Goal: Communication & Community: Ask a question

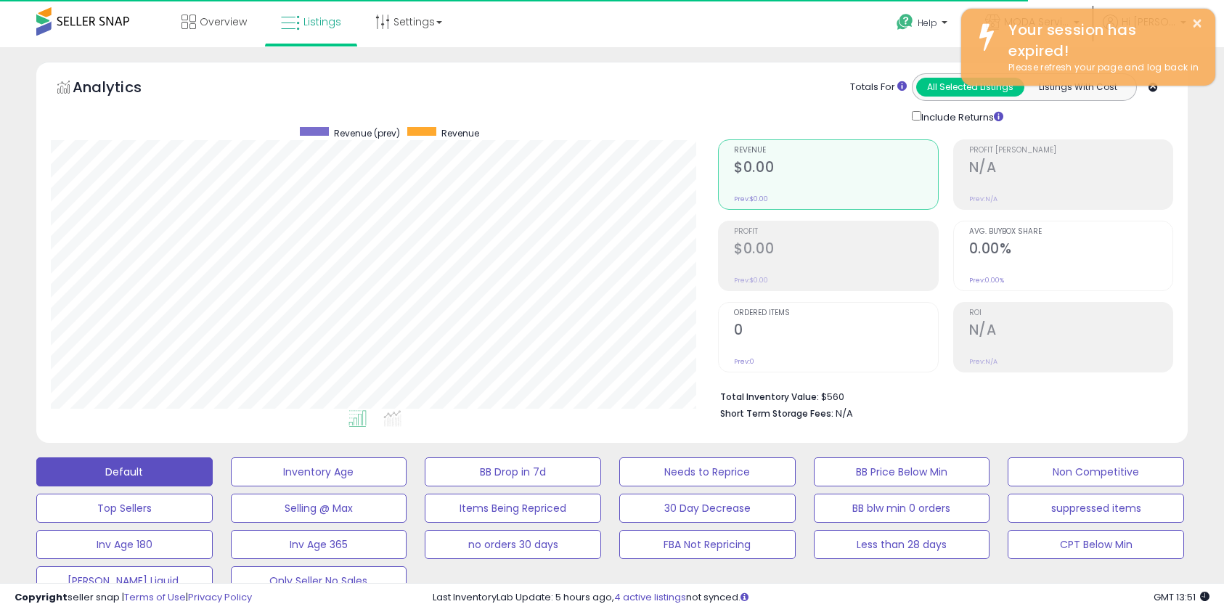
scroll to position [298, 668]
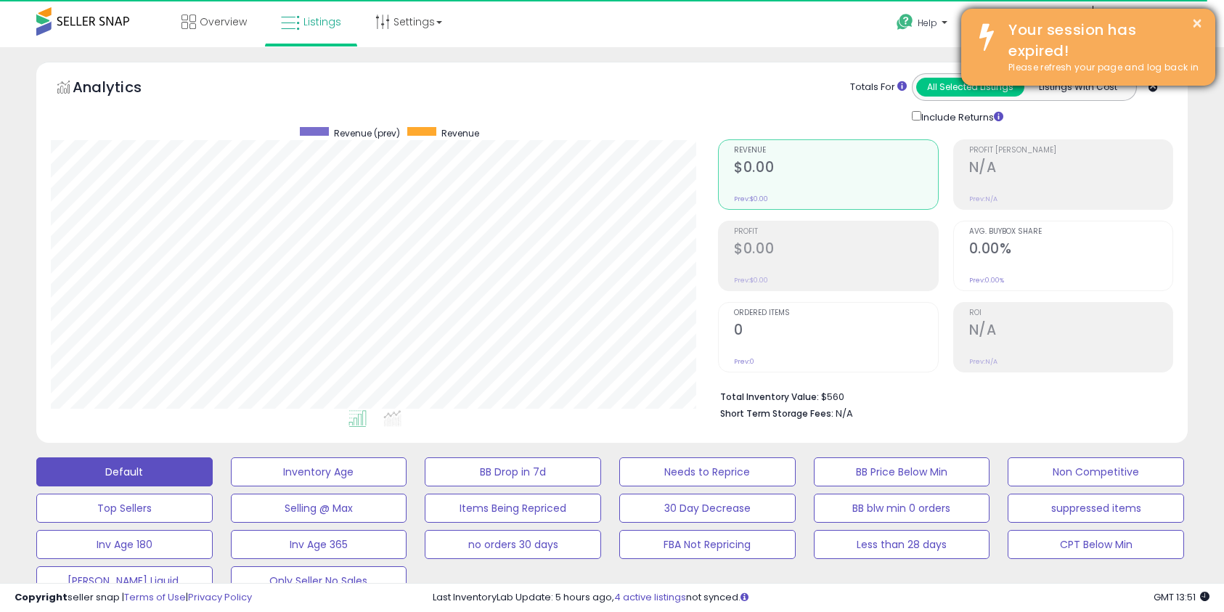
click at [1068, 48] on div "Your session has expired!" at bounding box center [1100, 40] width 207 height 41
drag, startPoint x: 1014, startPoint y: 45, endPoint x: 1021, endPoint y: 44, distance: 7.4
click at [1014, 45] on div "Your session has expired!" at bounding box center [1100, 40] width 207 height 41
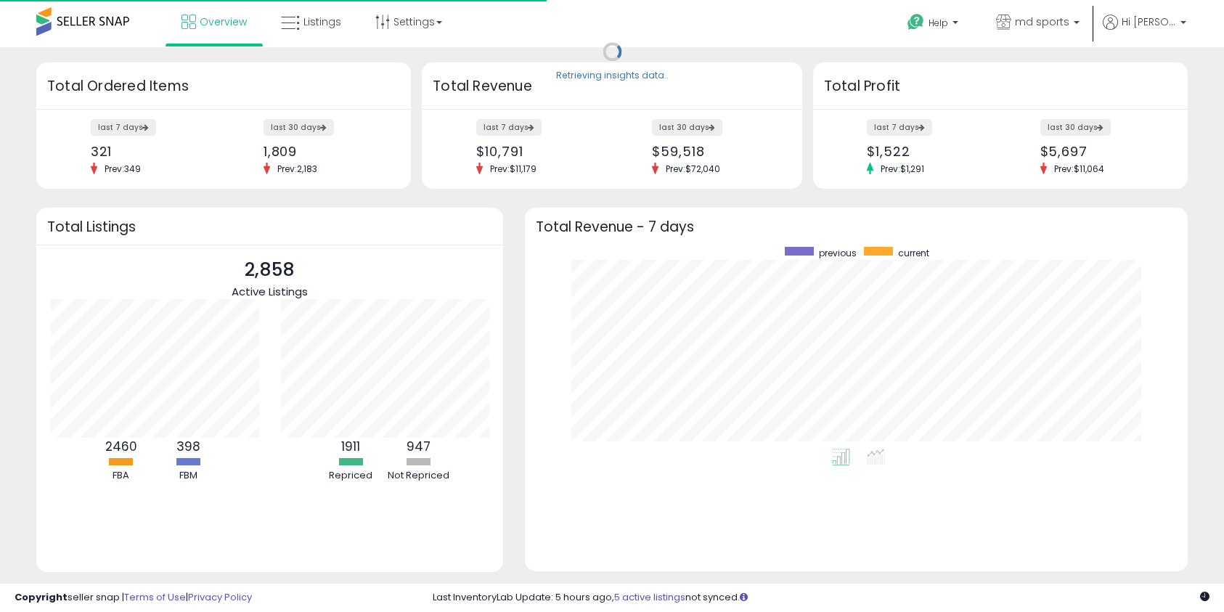
scroll to position [202, 633]
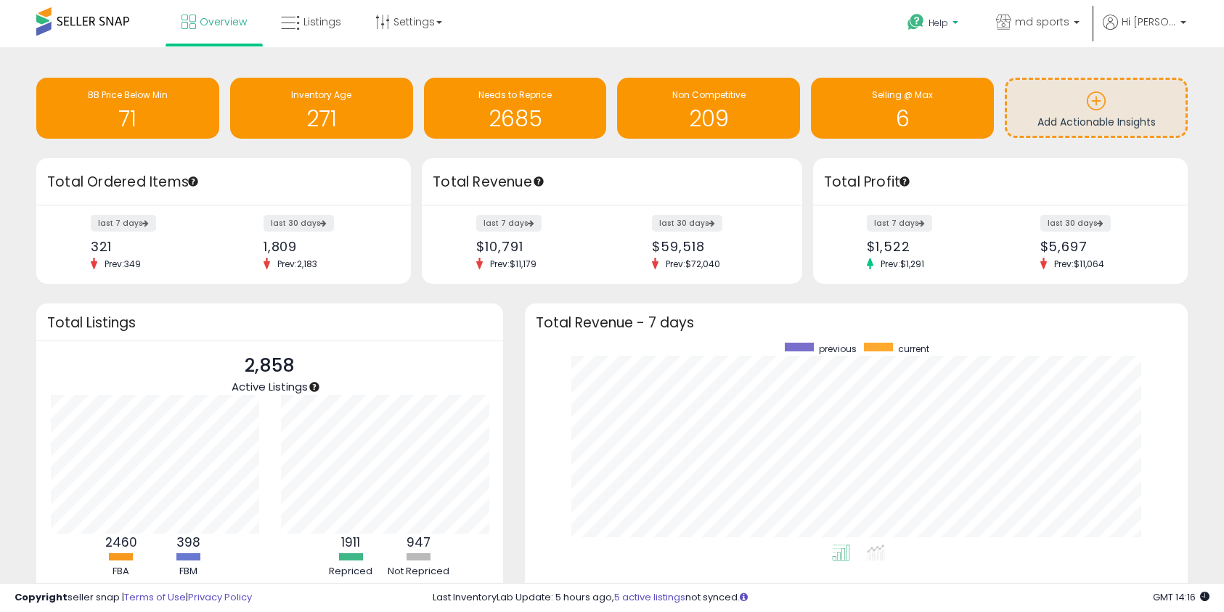
click at [958, 22] on b at bounding box center [955, 26] width 6 height 10
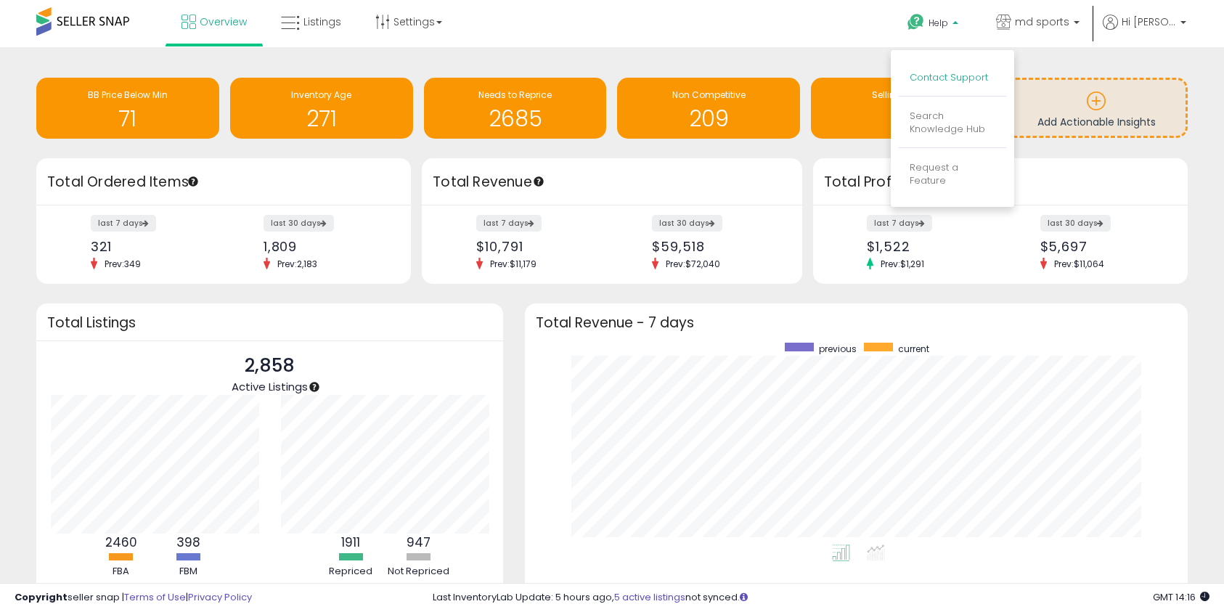
click at [951, 71] on link "Contact Support" at bounding box center [948, 77] width 78 height 14
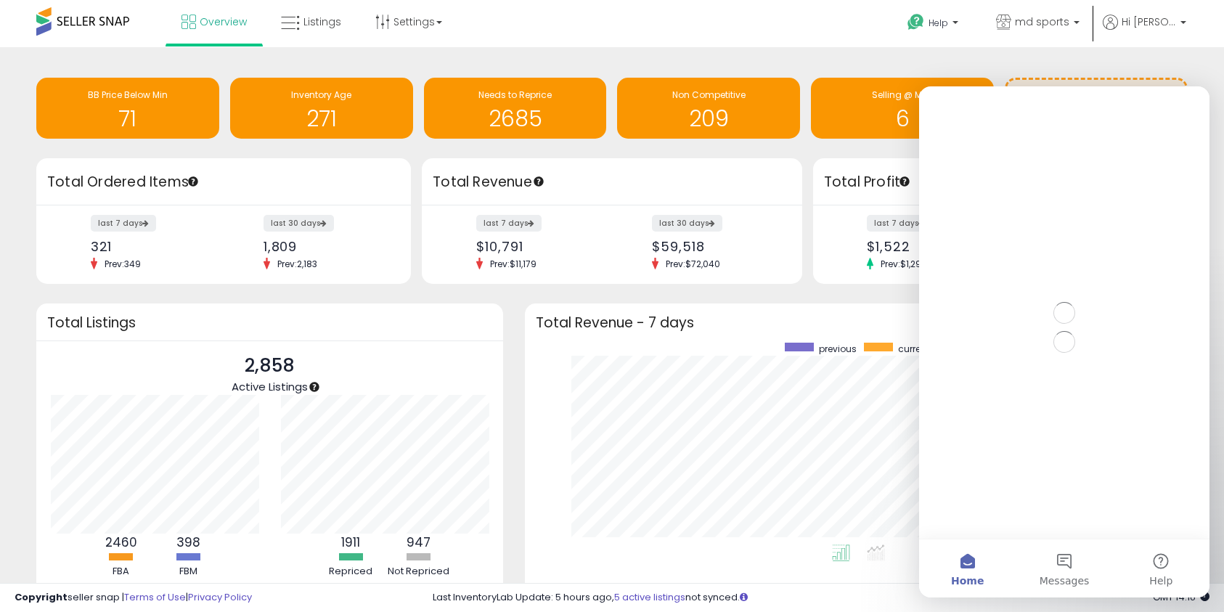
scroll to position [0, 0]
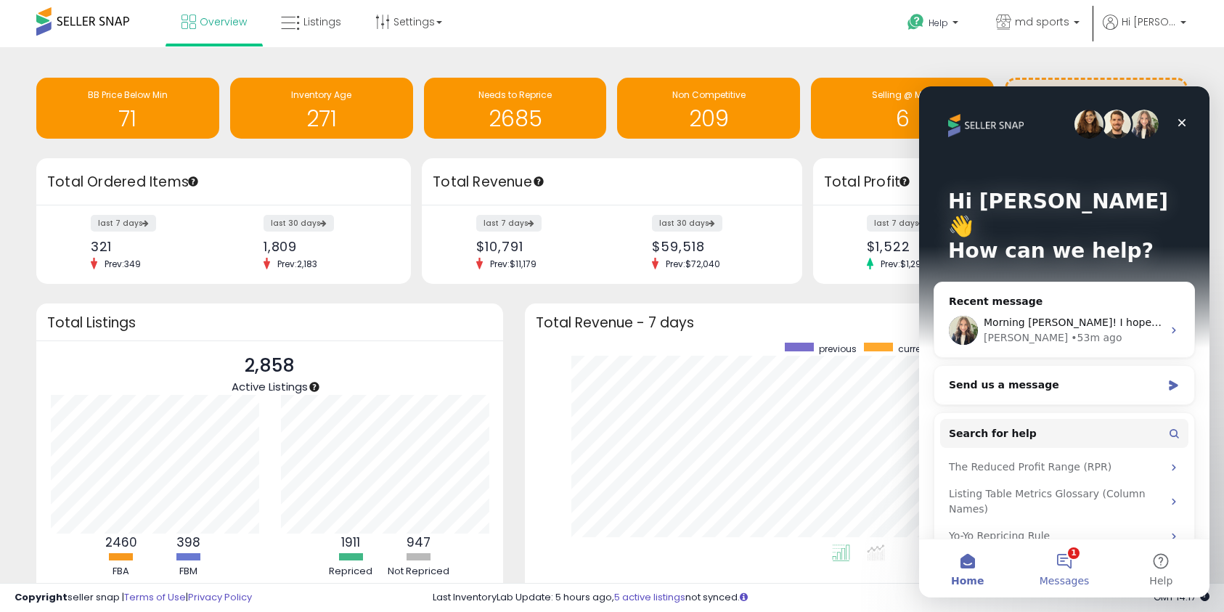
click at [1063, 553] on button "1 Messages" at bounding box center [1063, 568] width 97 height 58
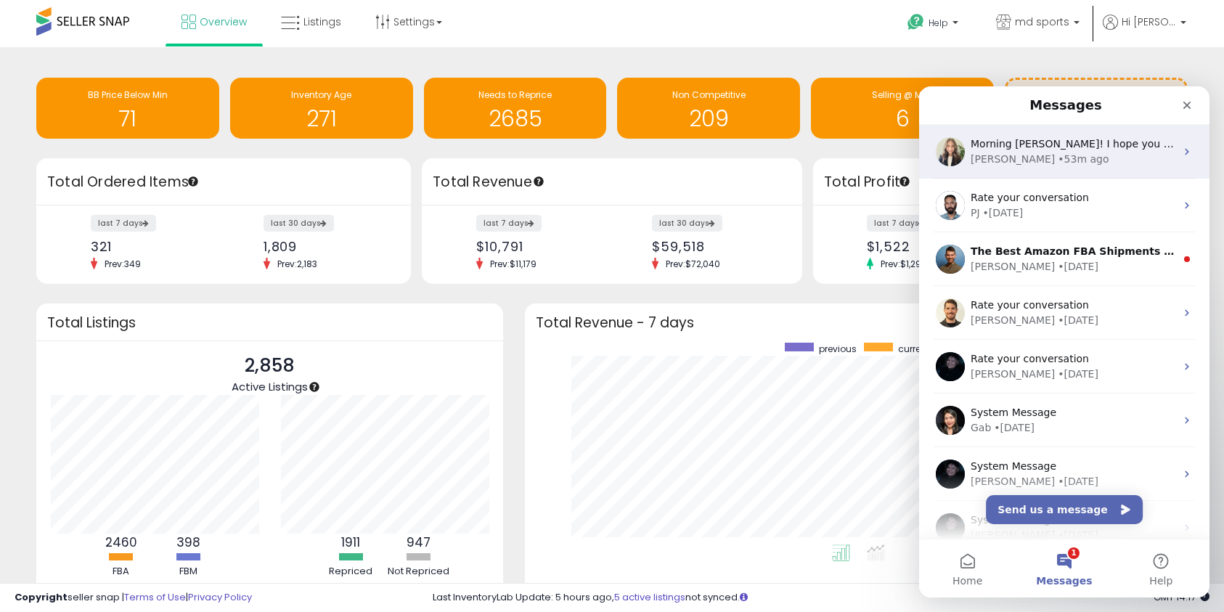
click at [1112, 154] on div "Britney • 53m ago" at bounding box center [1072, 159] width 205 height 15
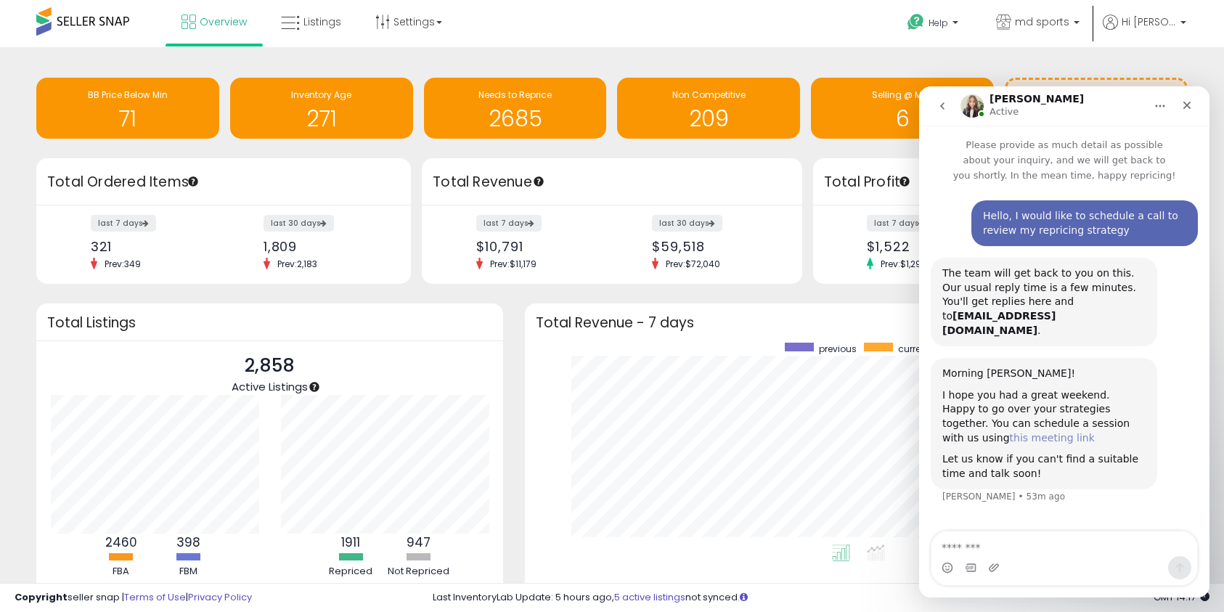
click at [1010, 432] on link "this meeting link" at bounding box center [1052, 438] width 85 height 12
